Goal: Task Accomplishment & Management: Complete application form

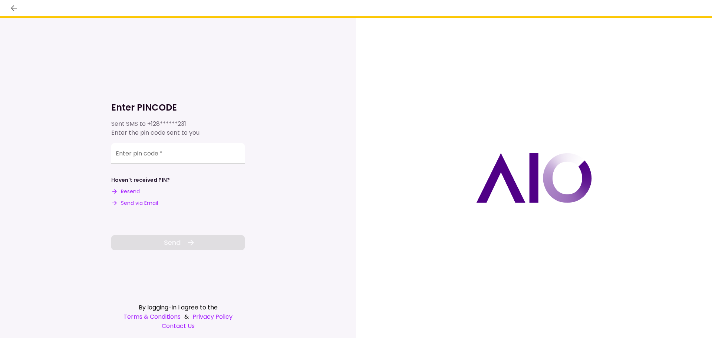
click at [120, 159] on input "Enter pin code   *" at bounding box center [178, 153] width 134 height 21
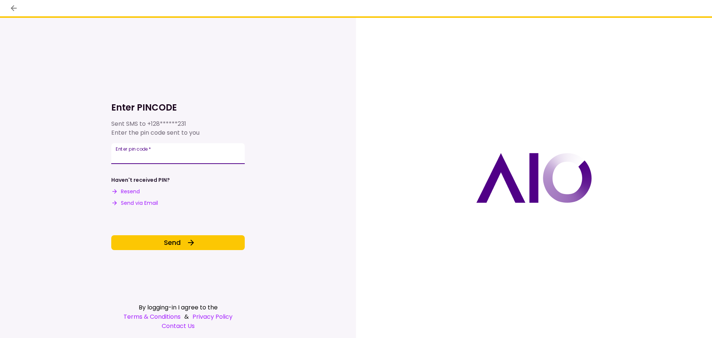
type input "******"
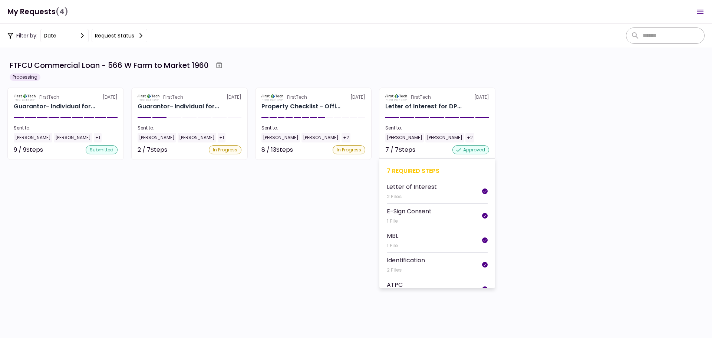
scroll to position [111, 0]
click at [411, 111] on section "FirstTech [DATE] Letter of Interest for DP... Sent to: [PERSON_NAME] [PERSON_NA…" at bounding box center [437, 124] width 116 height 72
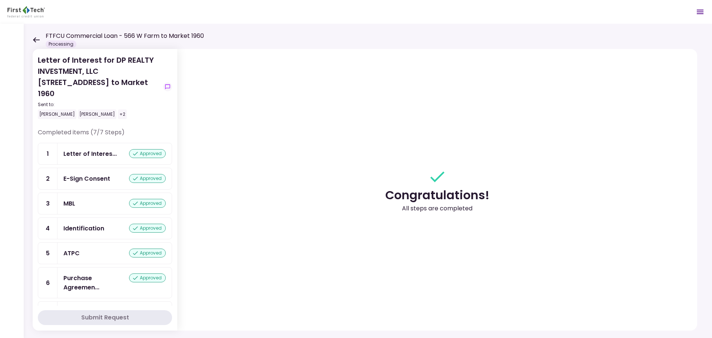
click at [34, 40] on icon at bounding box center [36, 39] width 7 height 5
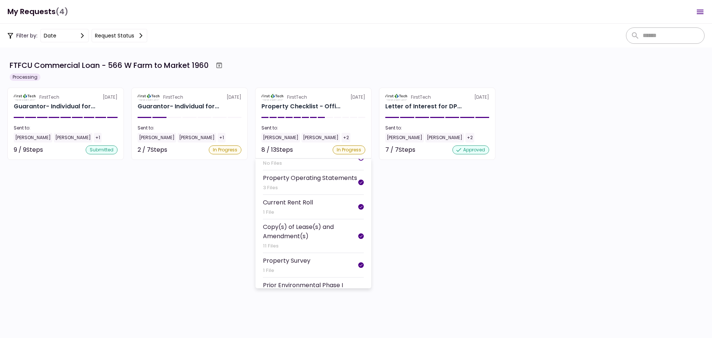
scroll to position [5, 0]
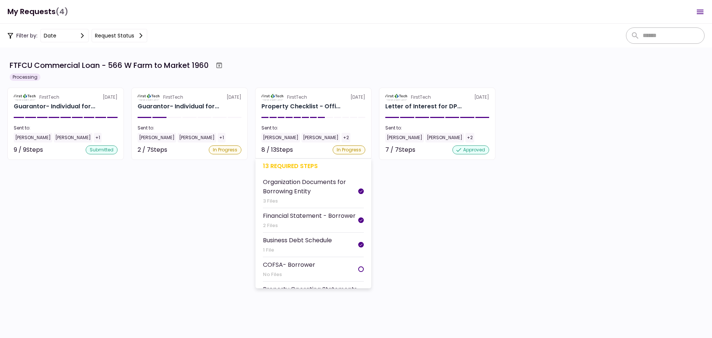
click at [303, 184] on div "Organization Documents for Borrowing Entity" at bounding box center [310, 186] width 95 height 19
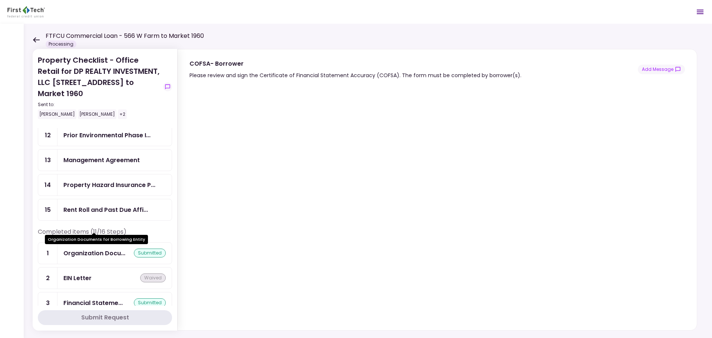
scroll to position [60, 0]
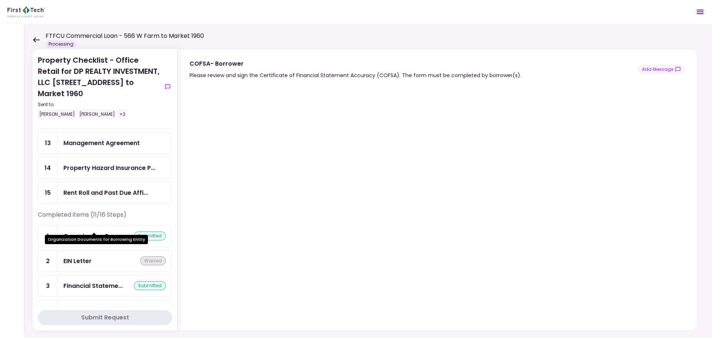
click at [101, 231] on div "Organization Docu..." at bounding box center [94, 235] width 62 height 9
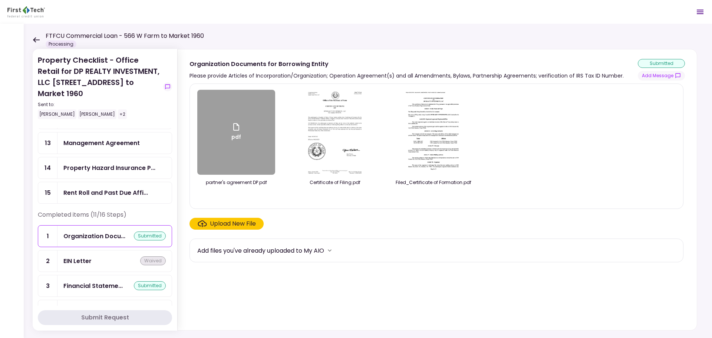
click at [227, 225] on div "Upload New File" at bounding box center [233, 223] width 46 height 9
click at [0, 0] on input "Upload New File" at bounding box center [0, 0] width 0 height 0
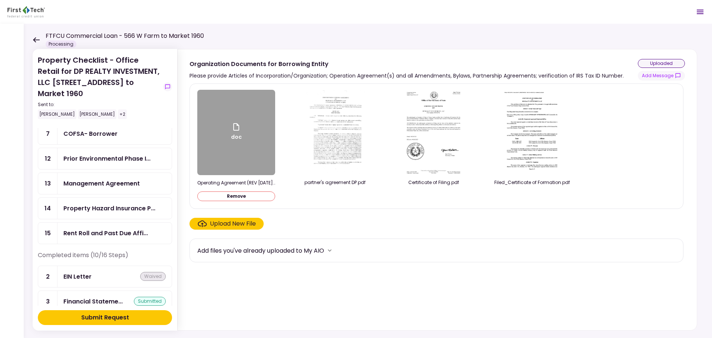
scroll to position [37, 0]
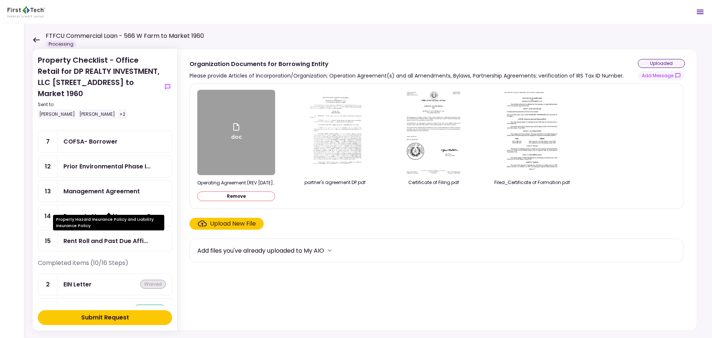
click at [106, 211] on div "Property Hazard Insurance P..." at bounding box center [109, 215] width 92 height 9
